Goal: Task Accomplishment & Management: Use online tool/utility

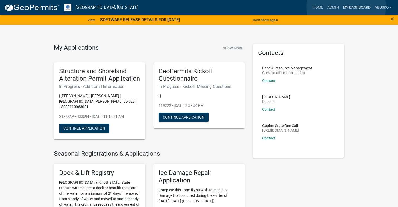
click at [346, 7] on link "My Dashboard" at bounding box center [356, 8] width 32 height 10
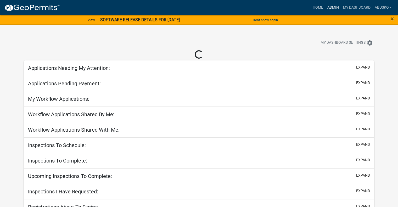
select select "1: 25"
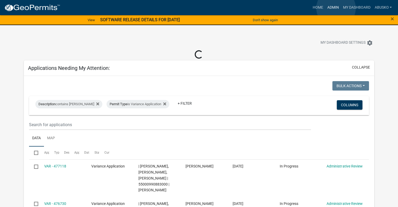
click at [336, 8] on link "Admin" at bounding box center [333, 8] width 16 height 10
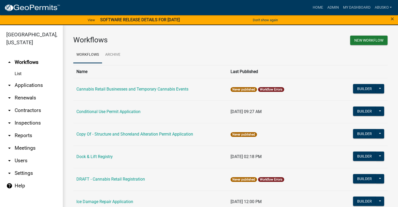
click at [28, 84] on link "arrow_drop_down Applications" at bounding box center [31, 85] width 63 height 13
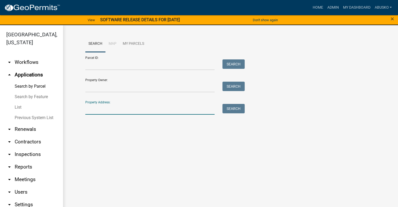
click at [108, 106] on input "Property Address:" at bounding box center [149, 109] width 129 height 11
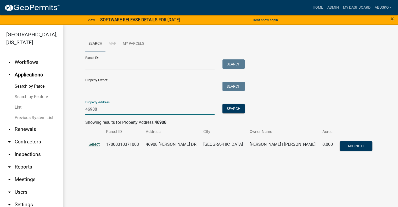
type input "46908"
click at [96, 145] on span "Select" at bounding box center [93, 144] width 11 height 5
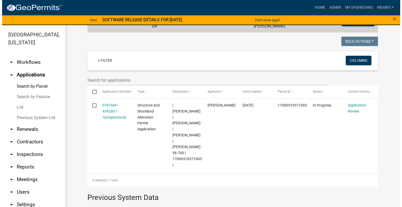
scroll to position [125, 0]
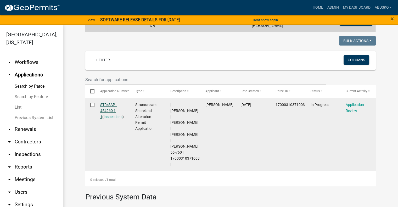
click at [104, 102] on link "STR/SAP - 454260 1 1" at bounding box center [108, 110] width 17 height 16
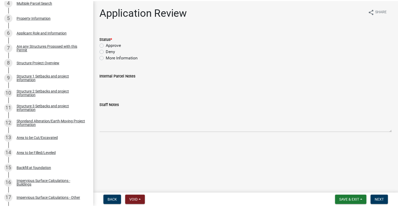
scroll to position [167, 0]
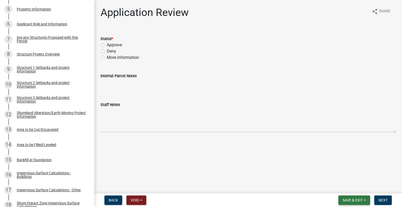
click at [361, 201] on span "Save & Exit" at bounding box center [352, 200] width 20 height 4
click at [345, 189] on button "Save & Exit" at bounding box center [349, 186] width 42 height 13
